Goal: Information Seeking & Learning: Learn about a topic

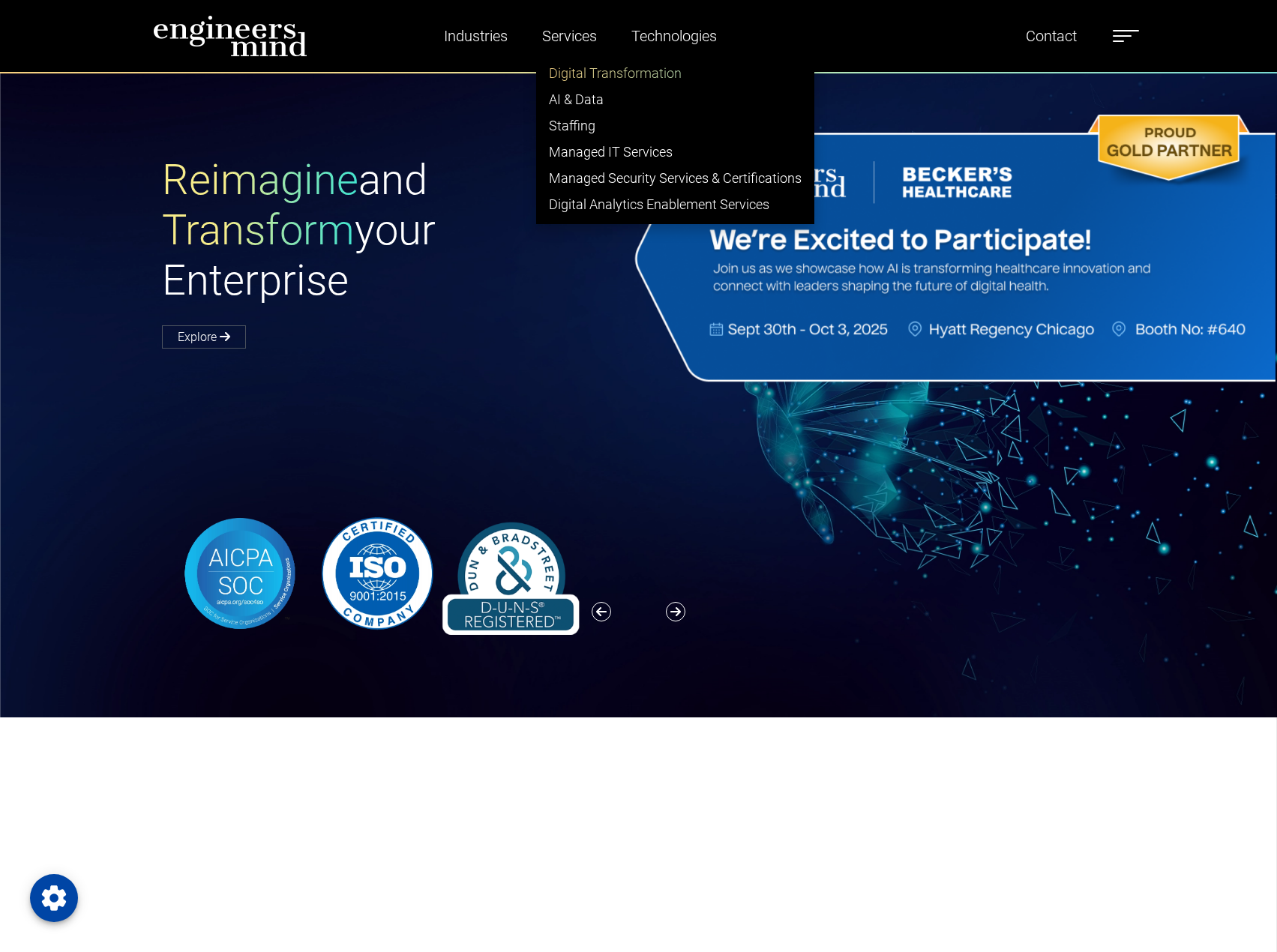
click at [571, 78] on link "Digital Transformation" at bounding box center [675, 73] width 277 height 27
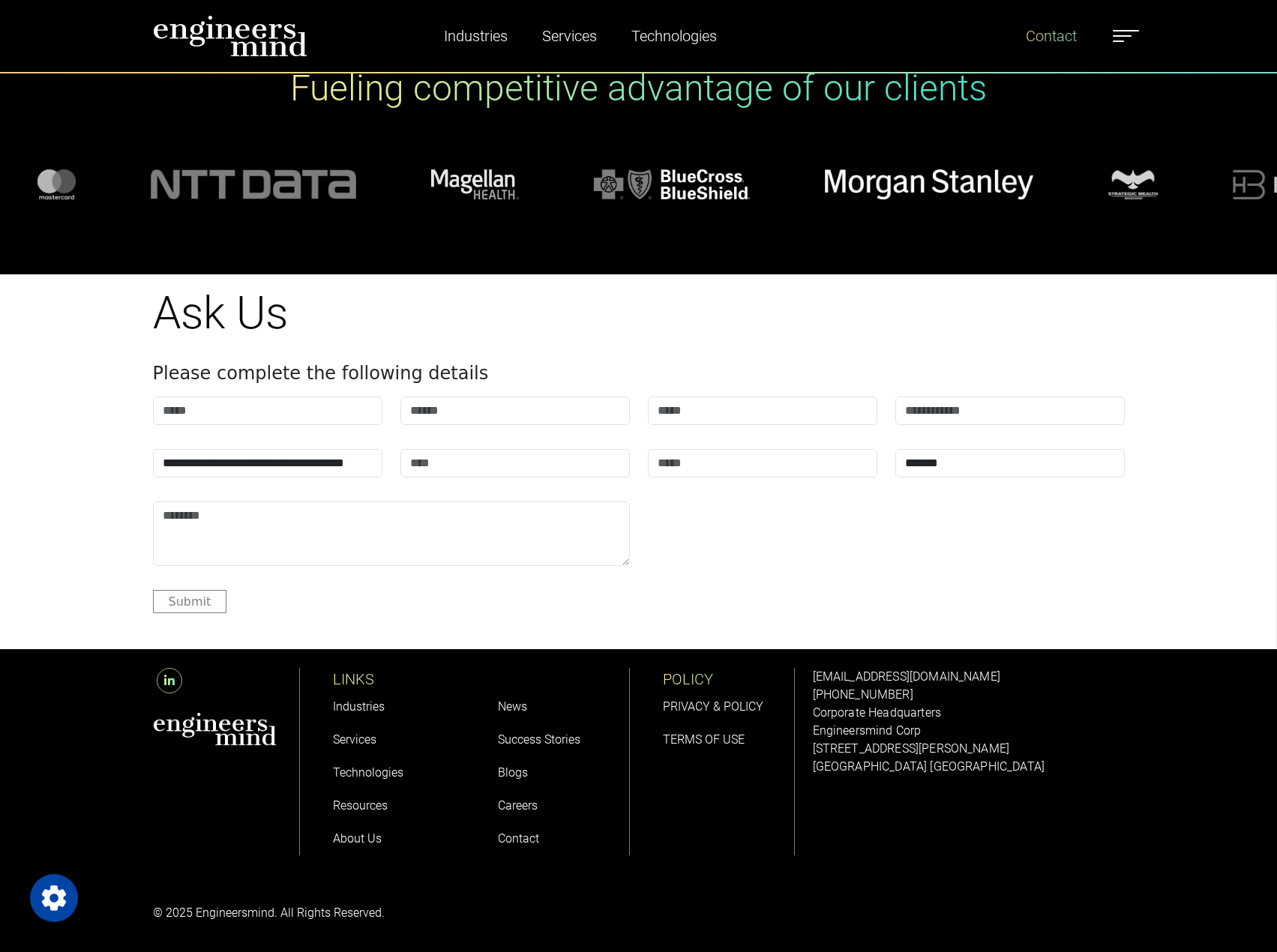
scroll to position [1062, 0]
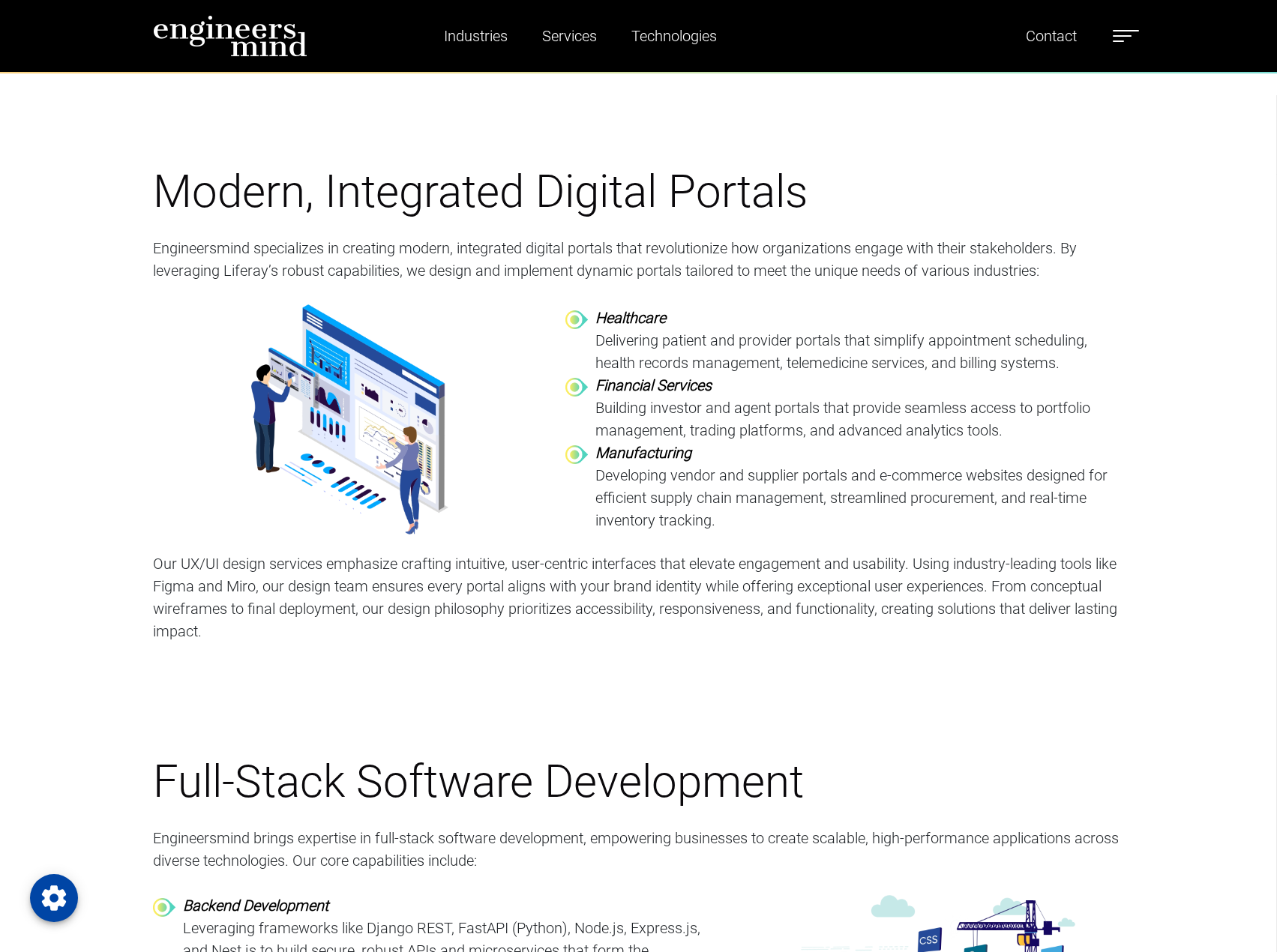
click at [521, 461] on div at bounding box center [350, 419] width 413 height 230
